Goal: Task Accomplishment & Management: Check status

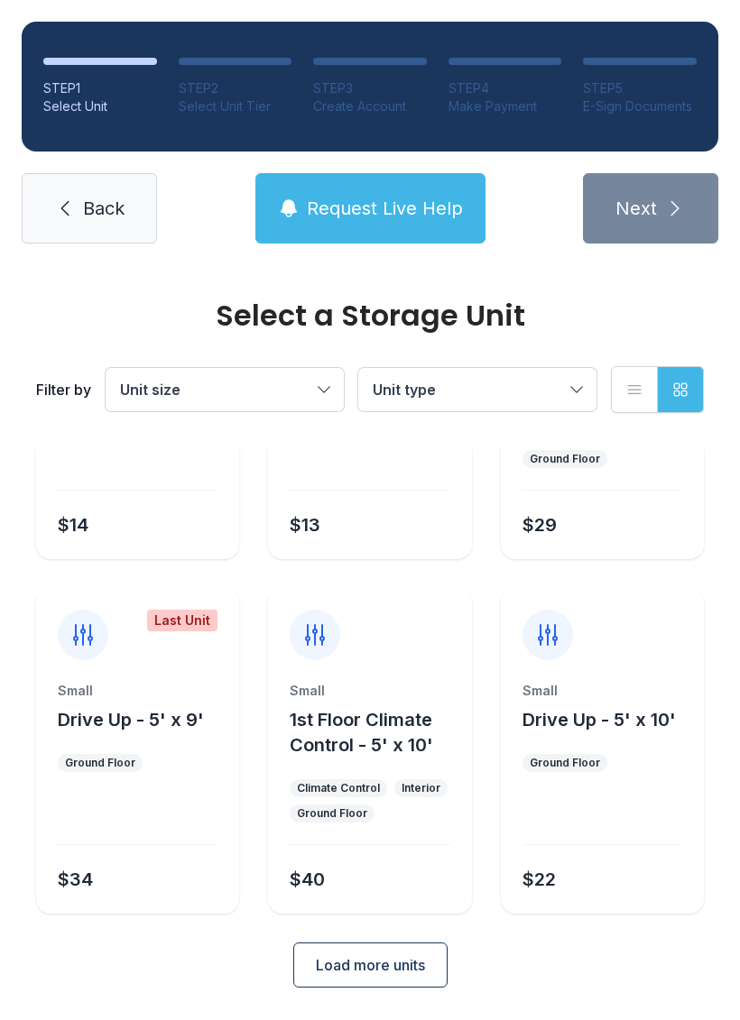
scroll to position [215, 0]
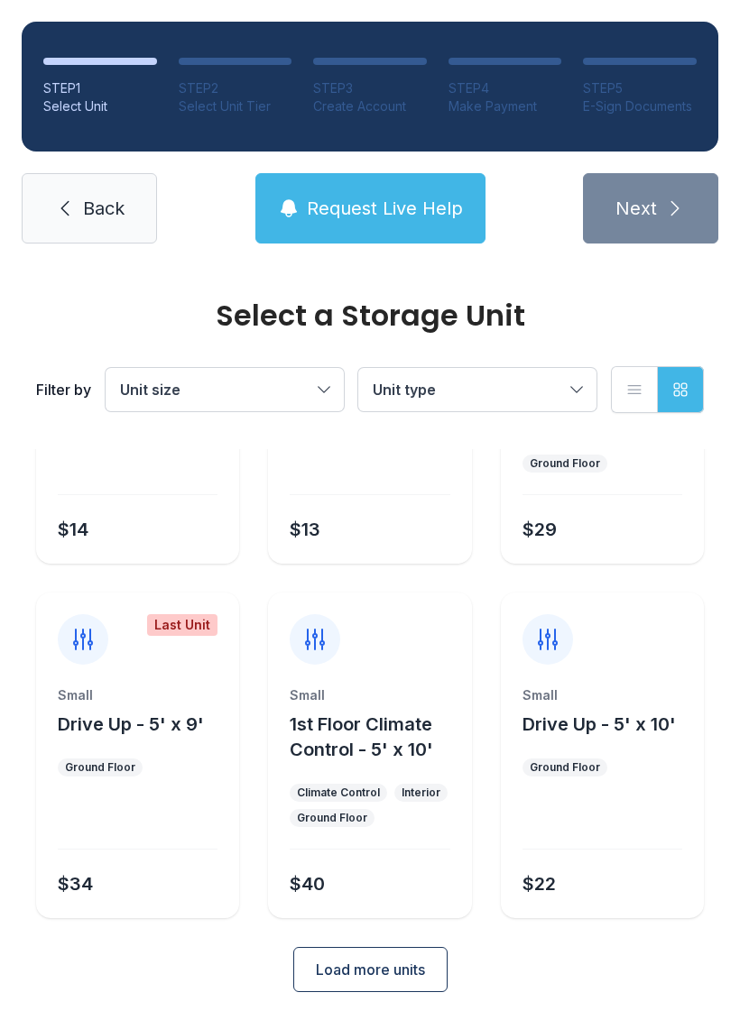
click at [96, 216] on span "Back" at bounding box center [103, 208] width 41 height 25
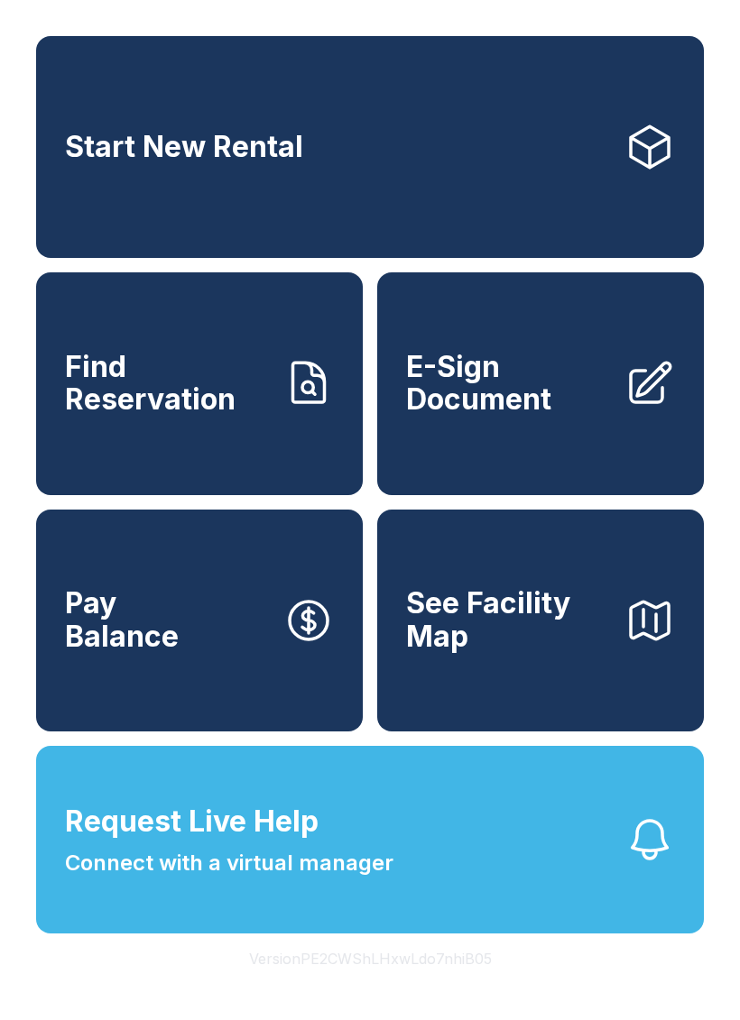
click at [170, 417] on span "Find Reservation" at bounding box center [167, 384] width 204 height 66
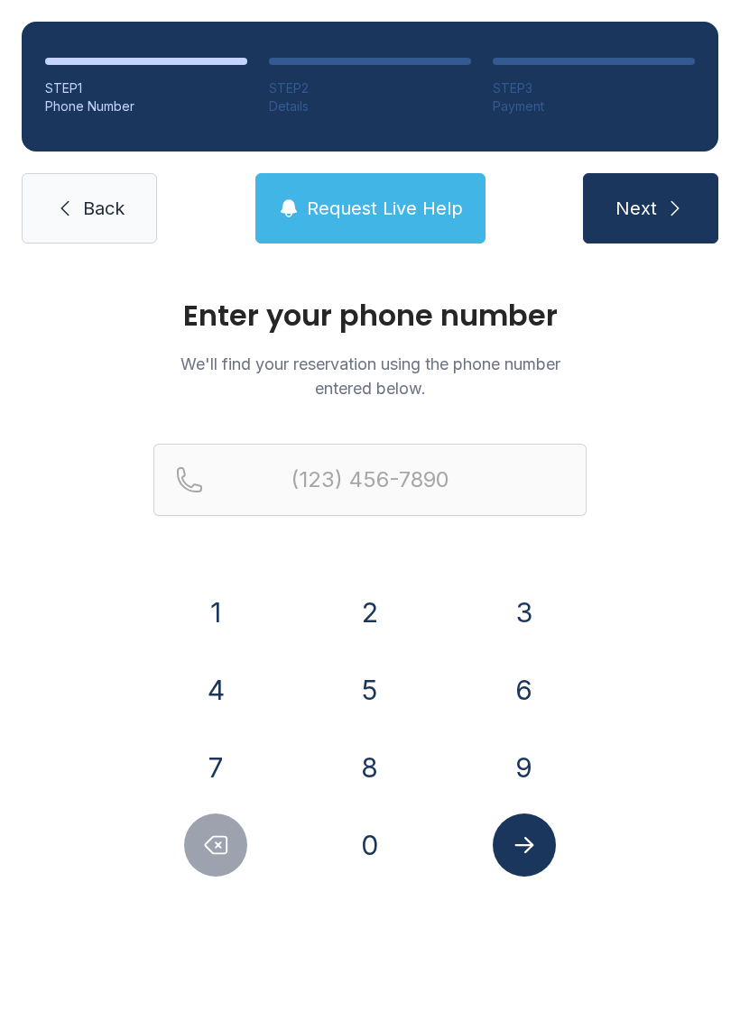
click at [207, 769] on button "7" at bounding box center [215, 767] width 63 height 63
click at [206, 768] on button "7" at bounding box center [215, 767] width 63 height 63
click at [380, 839] on button "0" at bounding box center [369, 845] width 63 height 63
click at [528, 612] on button "3" at bounding box center [523, 612] width 63 height 63
click at [235, 764] on button "7" at bounding box center [215, 767] width 63 height 63
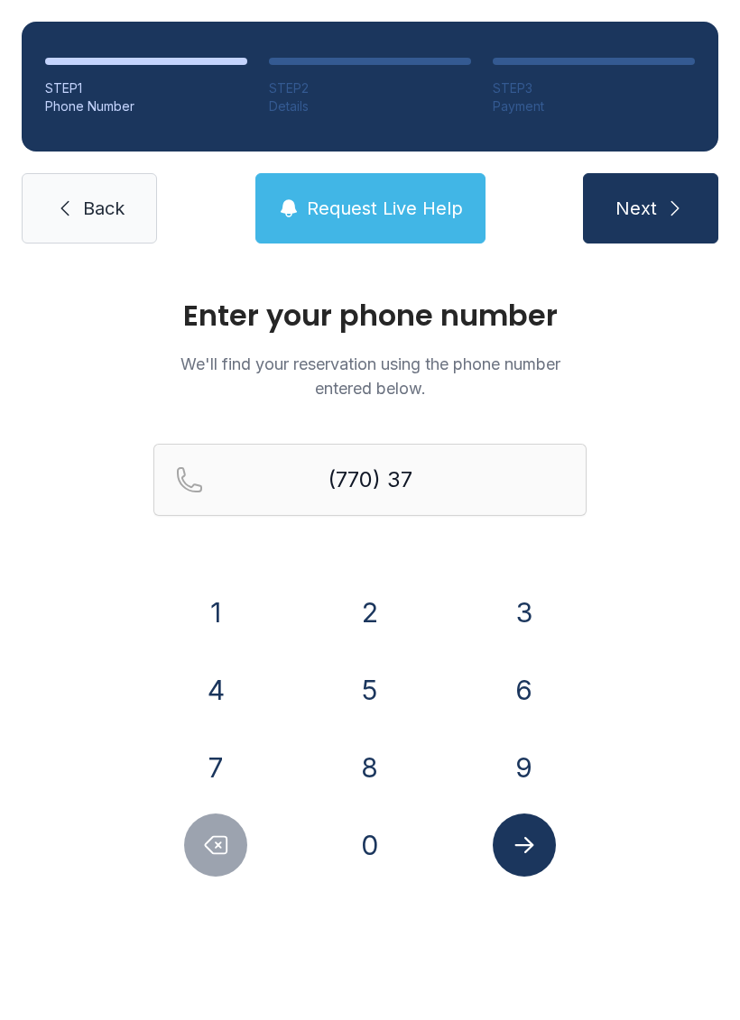
click at [365, 777] on button "8" at bounding box center [369, 767] width 63 height 63
click at [370, 769] on button "8" at bounding box center [369, 767] width 63 height 63
click at [516, 690] on button "6" at bounding box center [523, 689] width 63 height 63
click at [372, 614] on button "2" at bounding box center [369, 612] width 63 height 63
click at [225, 765] on button "7" at bounding box center [215, 767] width 63 height 63
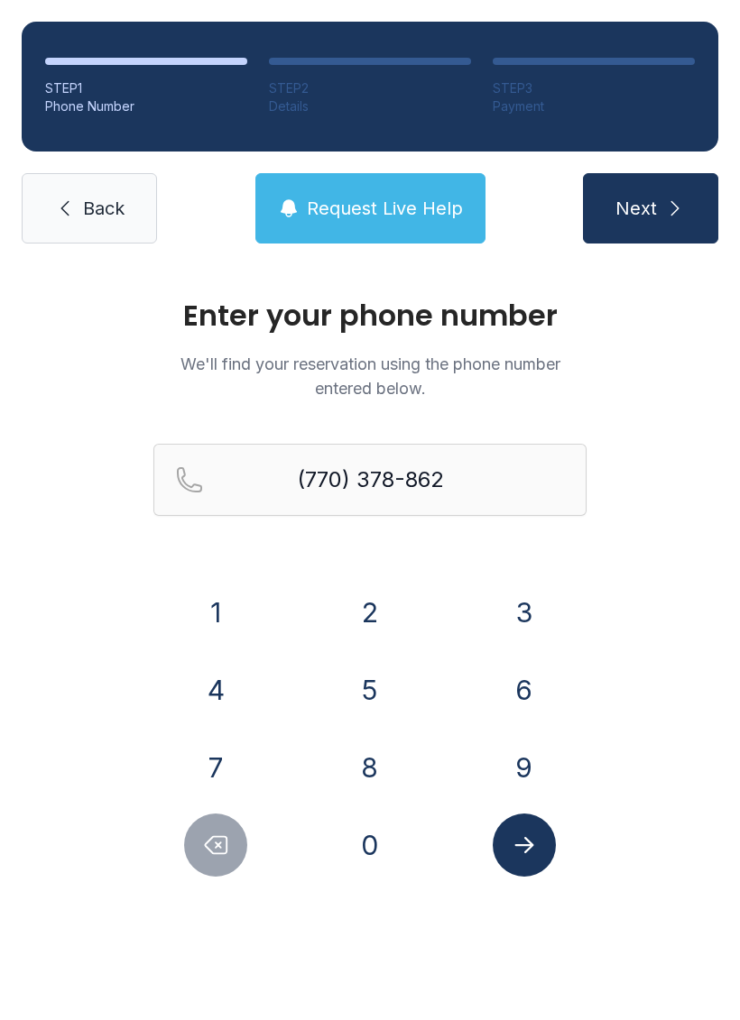
type input "[PHONE_NUMBER]"
click at [527, 847] on icon "Submit lookup form" at bounding box center [523, 845] width 27 height 27
